Goal: Navigation & Orientation: Find specific page/section

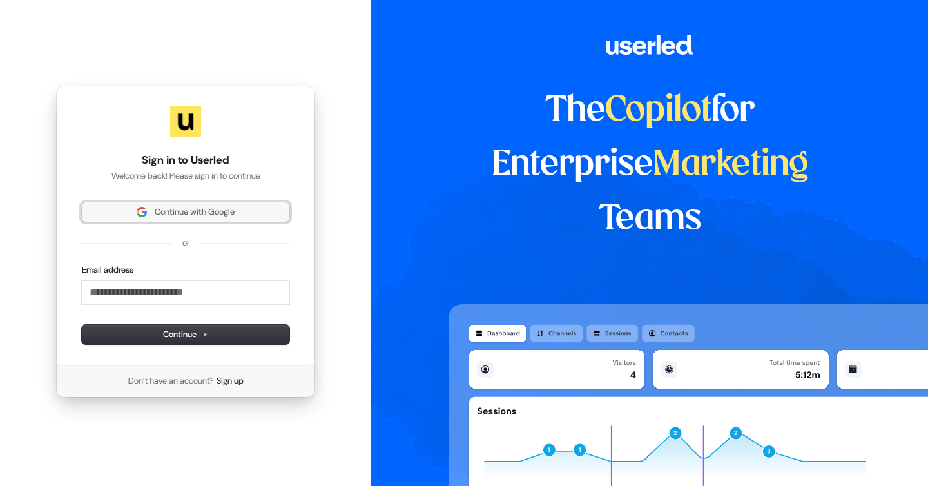
click at [211, 216] on span "Continue with Google" at bounding box center [195, 212] width 80 height 12
click at [225, 216] on span "Continue with Google" at bounding box center [195, 212] width 80 height 12
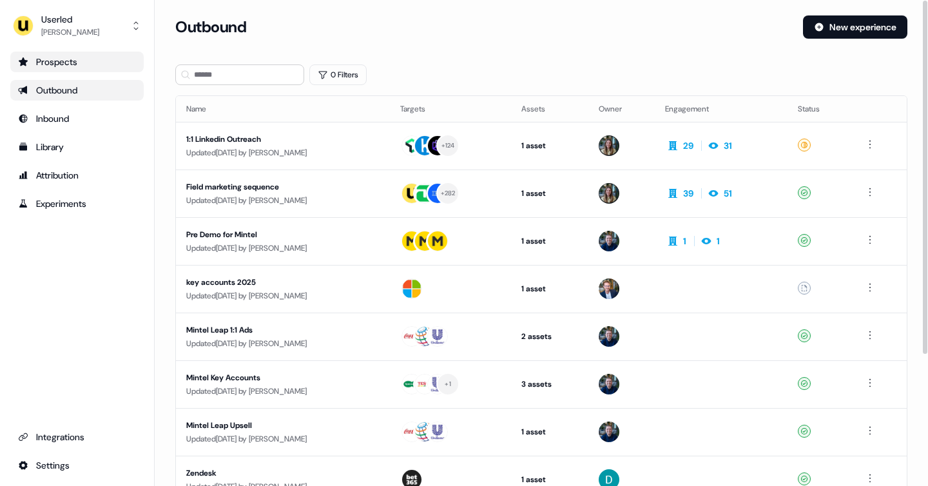
click at [53, 66] on div "Prospects" at bounding box center [77, 61] width 118 height 13
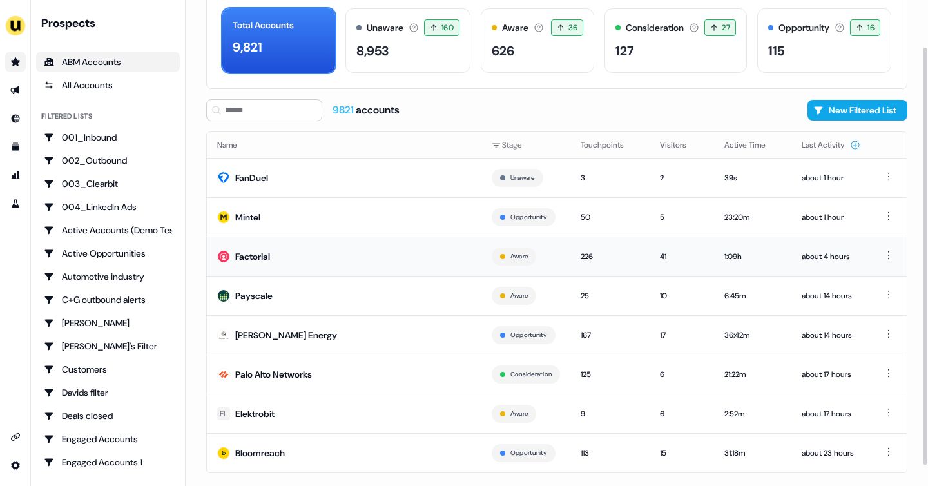
scroll to position [78, 0]
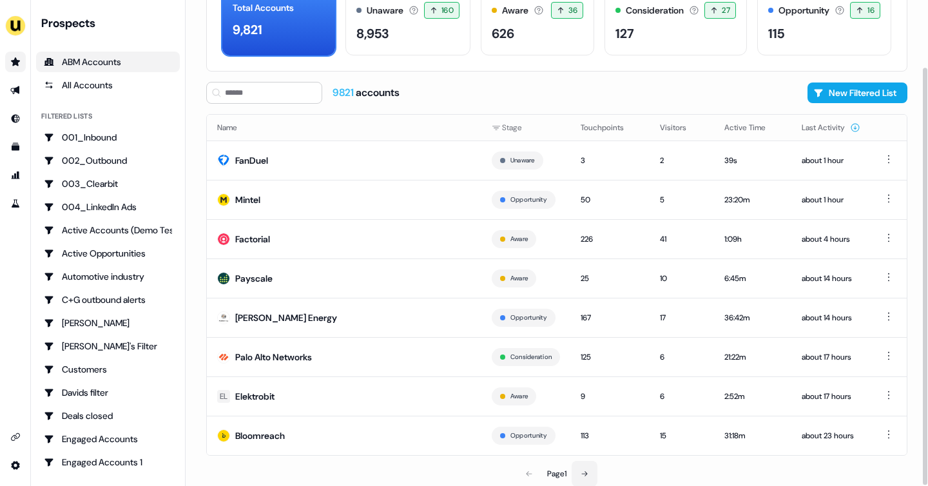
click at [578, 470] on button at bounding box center [584, 474] width 26 height 26
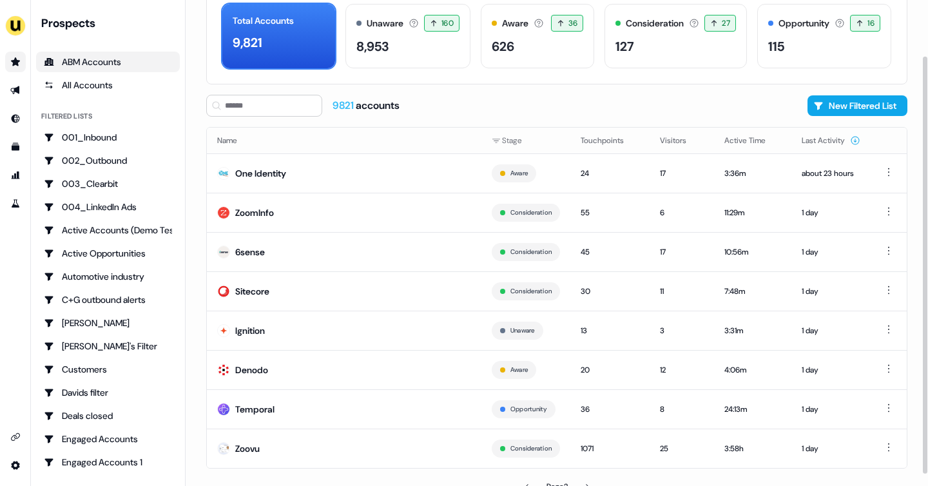
scroll to position [78, 0]
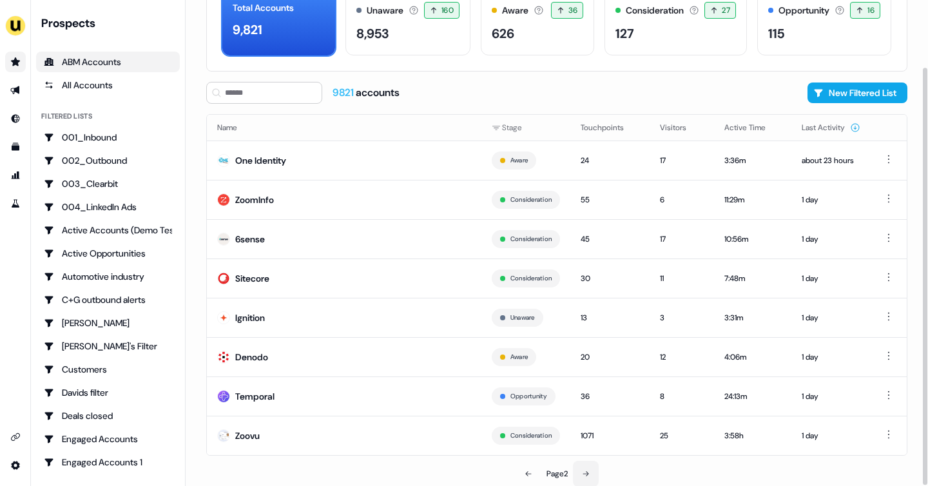
click at [586, 470] on icon at bounding box center [586, 474] width 8 height 8
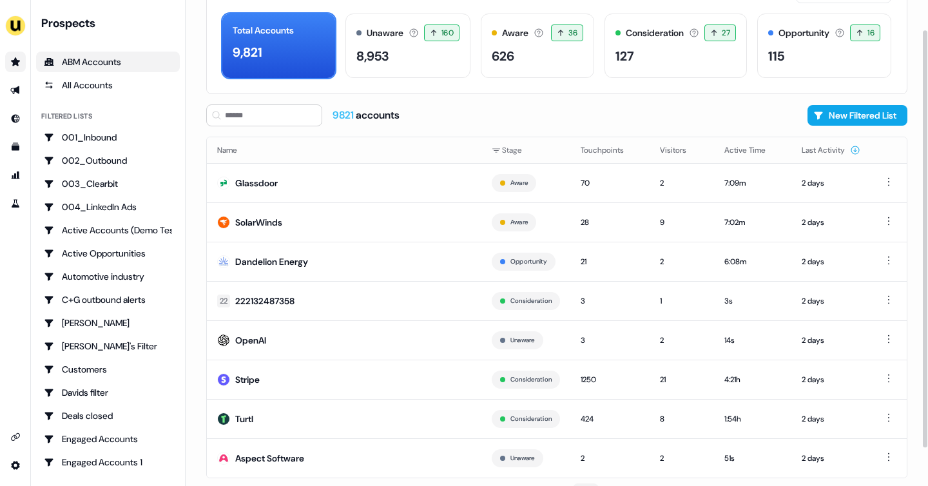
scroll to position [78, 0]
